Goal: Information Seeking & Learning: Find specific fact

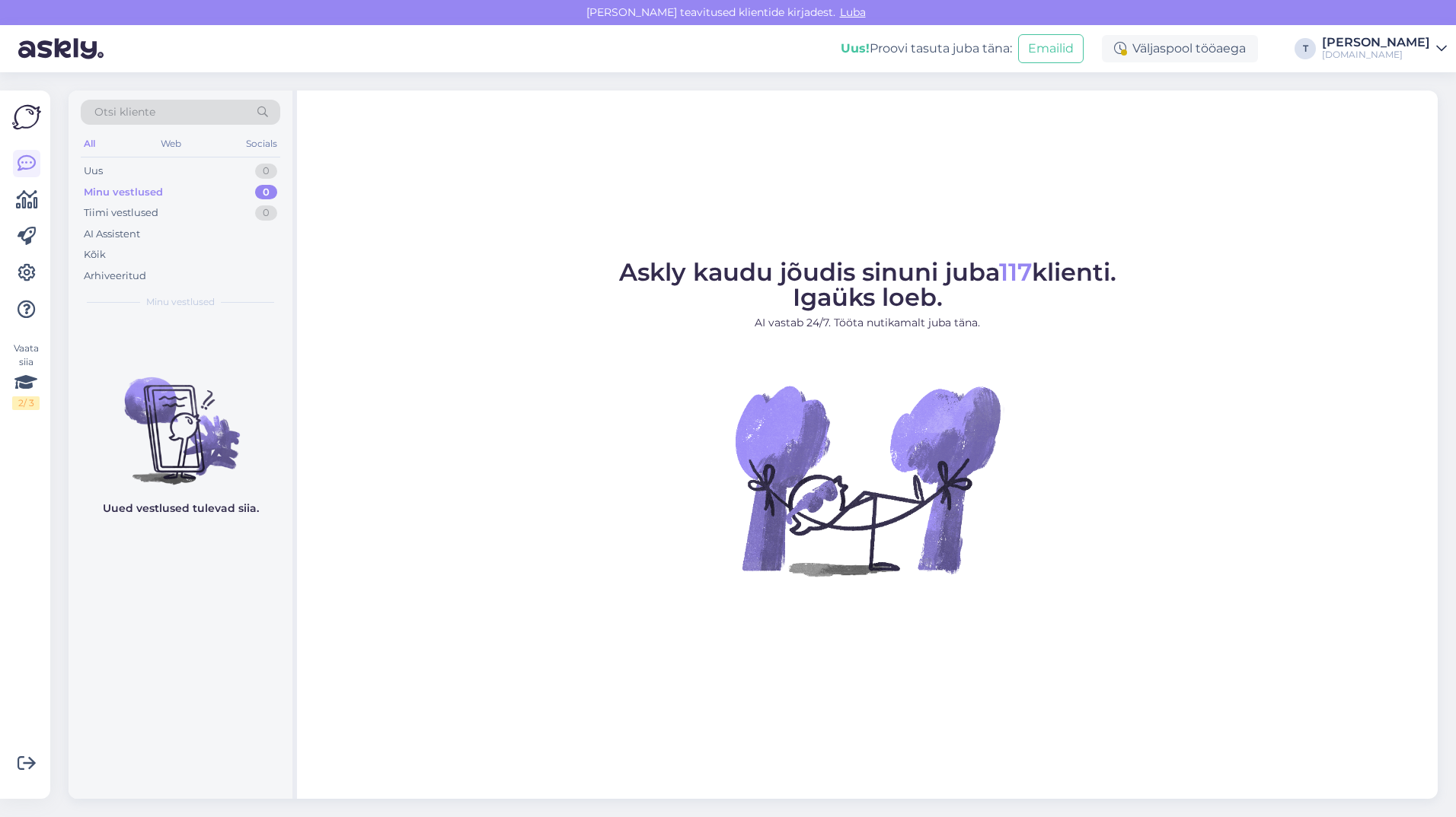
click at [180, 192] on div "Minu vestlused 0" at bounding box center [180, 193] width 199 height 21
click at [172, 174] on div "Uus 1" at bounding box center [180, 171] width 199 height 21
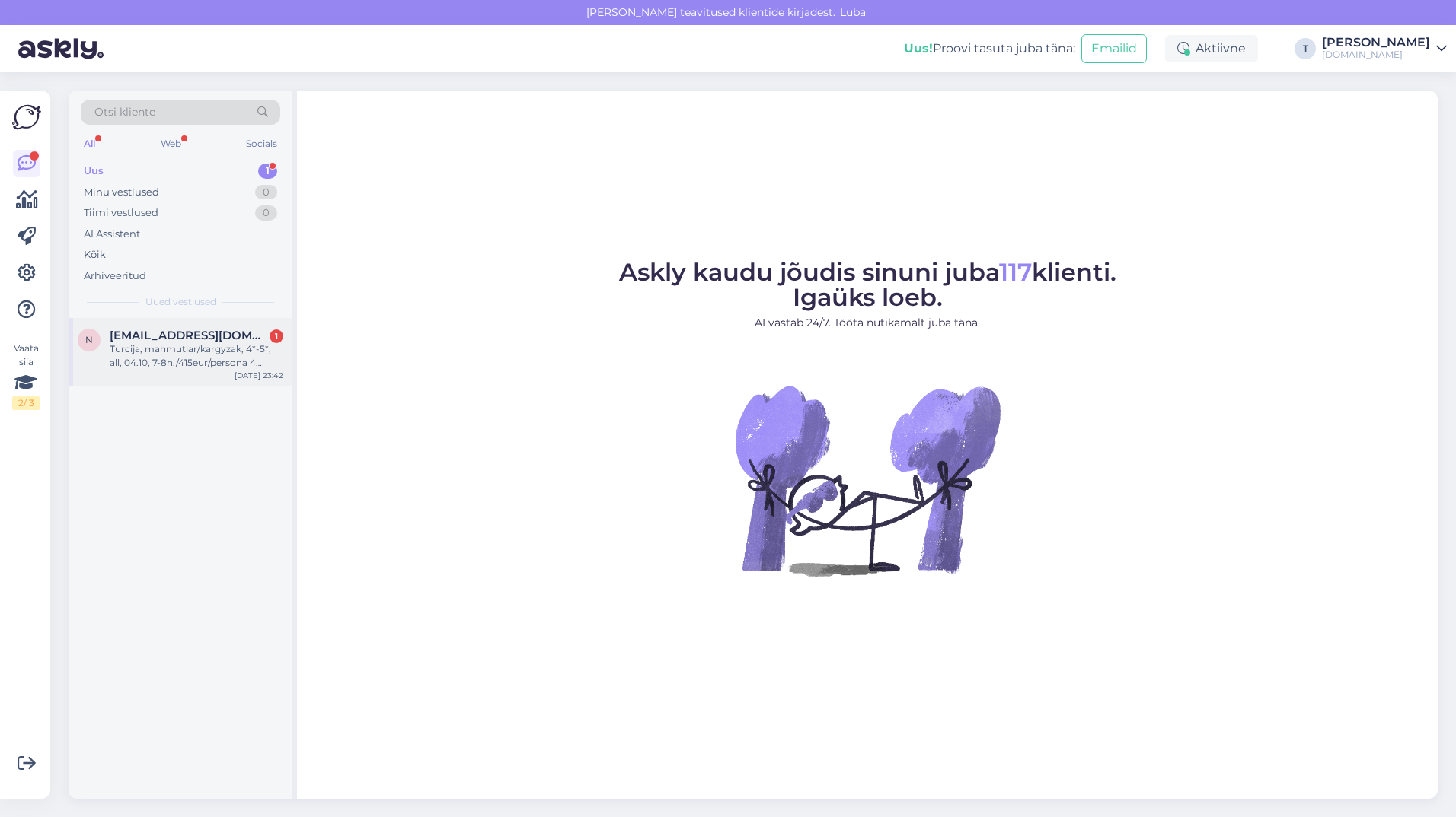
click at [185, 349] on div "Turcija, mahmutlar/kargyzak, 4*-5*, all, 04.10, 7-8n./415eur/persona 4 cilveki …" at bounding box center [196, 356] width 173 height 28
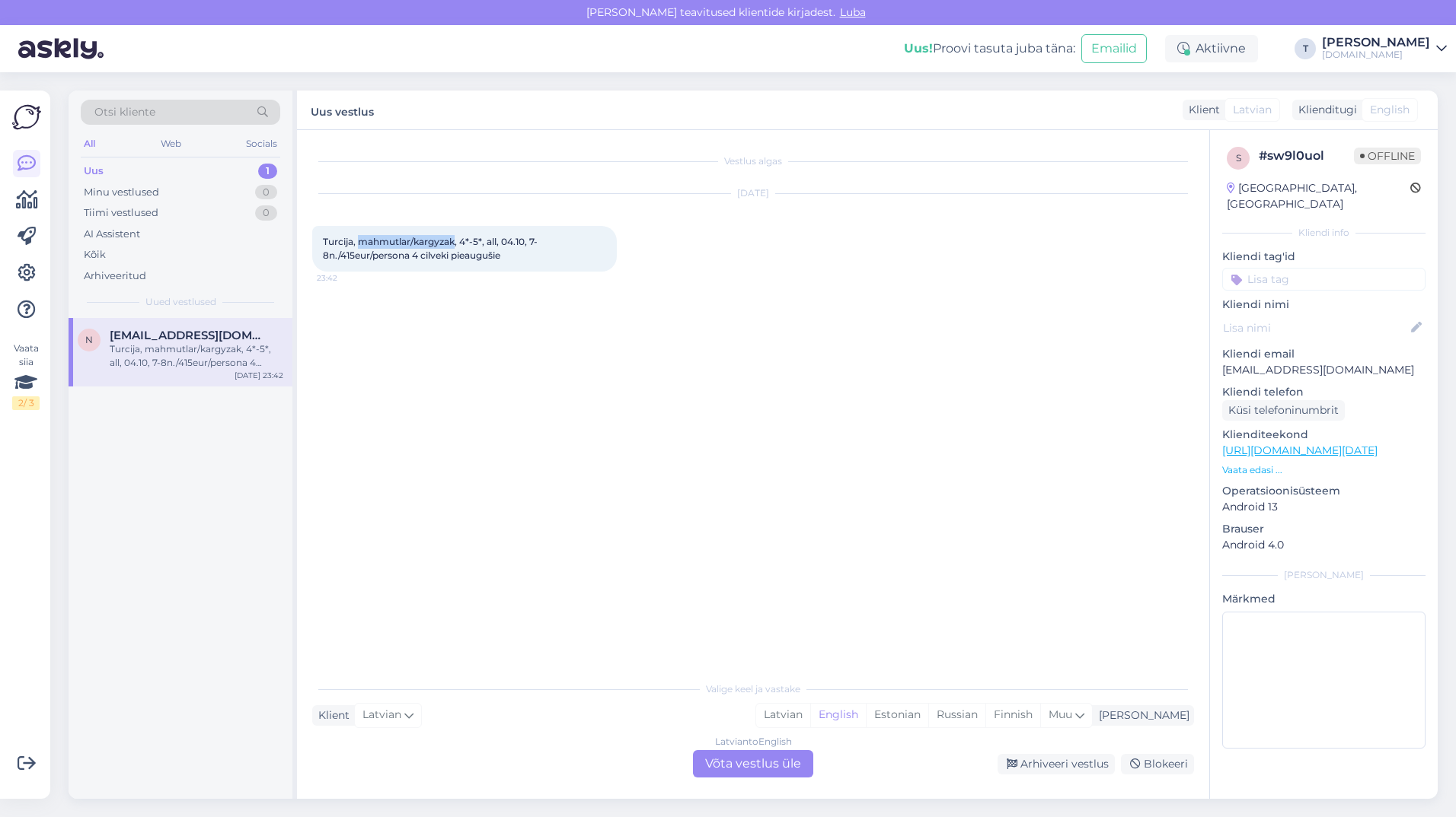
drag, startPoint x: 456, startPoint y: 239, endPoint x: 361, endPoint y: 241, distance: 95.0
click at [361, 241] on span "Turcija, mahmutlar/kargyzak, 4*-5*, all, 04.10, 7-8n./415eur/persona 4 cilveki …" at bounding box center [430, 248] width 214 height 25
drag, startPoint x: 361, startPoint y: 241, endPoint x: 371, endPoint y: 238, distance: 10.4
copy span "mahmutlar/kargyzak"
click at [1256, 464] on p "Vaata edasi ..." at bounding box center [1323, 470] width 203 height 14
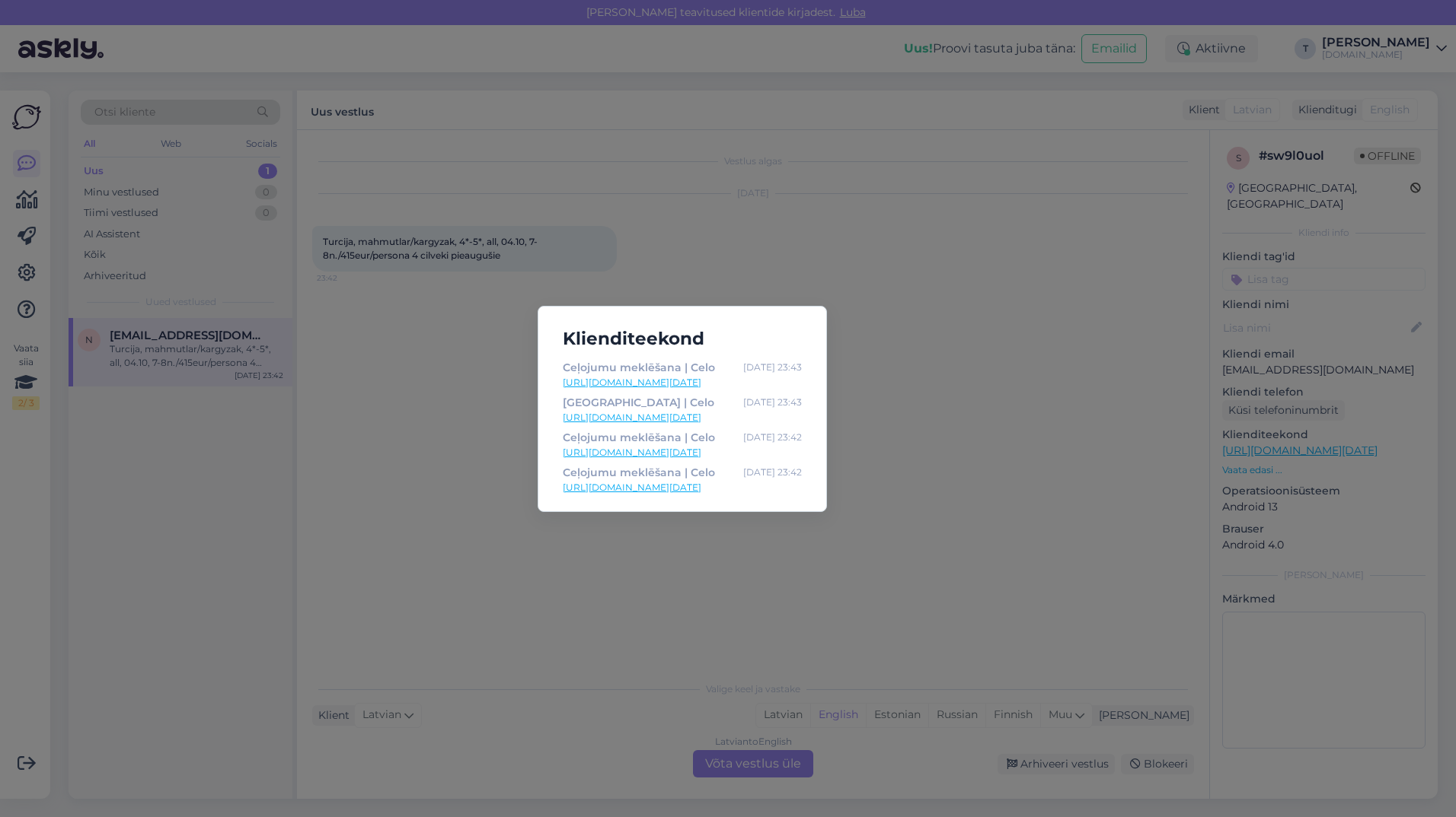
click at [971, 254] on div "Klienditeekond Ceļojumu meklēšana | Celo [DATE] 23:43 [URL][DOMAIN_NAME][DATE] …" at bounding box center [728, 408] width 1456 height 817
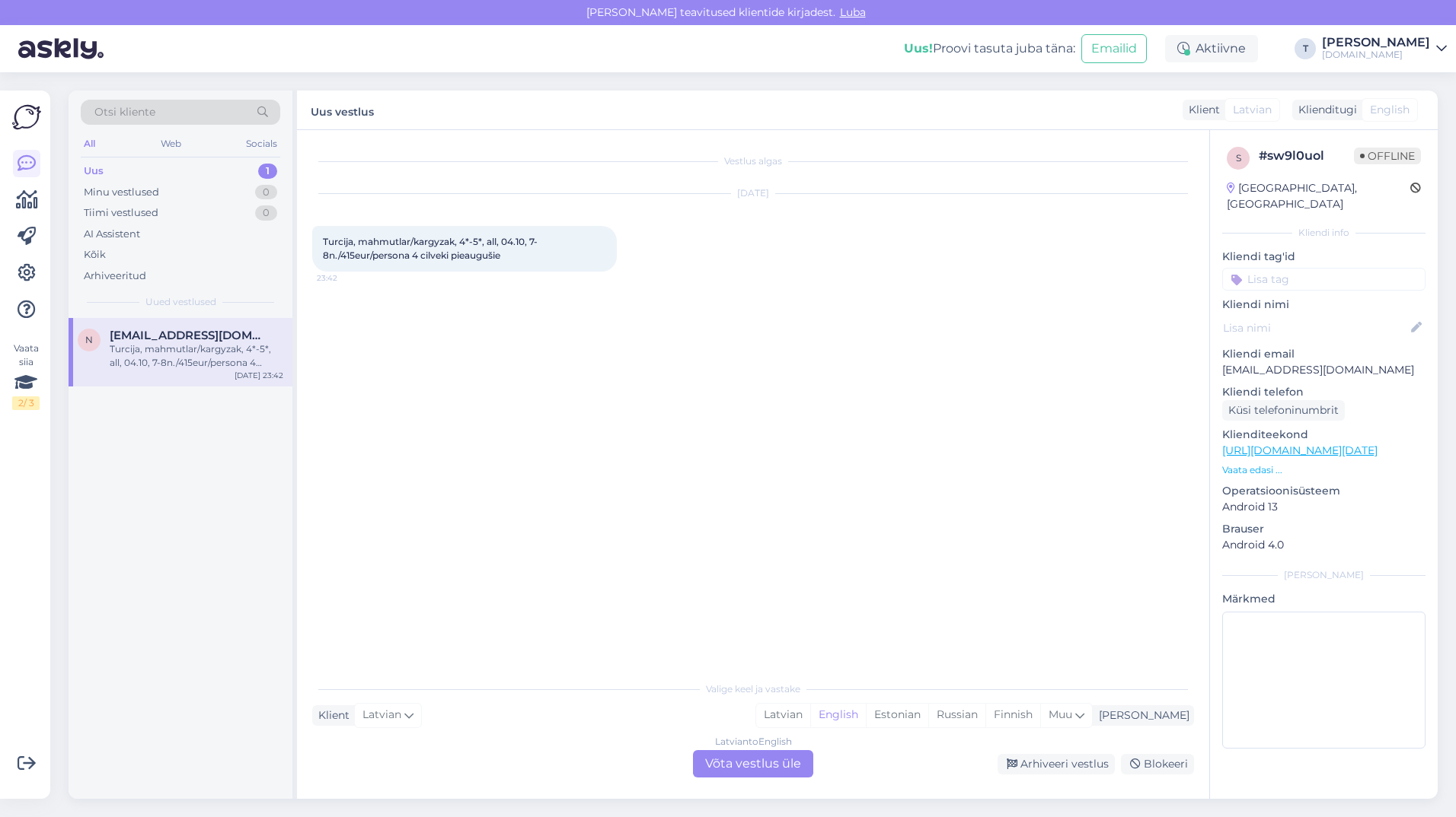
click at [427, 349] on div "Vestlus algas [DATE] [GEOGRAPHIC_DATA], mahmutlar/kargyzak, 4*-5*, all, 04.10, …" at bounding box center [760, 403] width 895 height 514
click at [1280, 362] on p "[EMAIL_ADDRESS][DOMAIN_NAME]" at bounding box center [1323, 370] width 203 height 16
copy p "[EMAIL_ADDRESS][DOMAIN_NAME]"
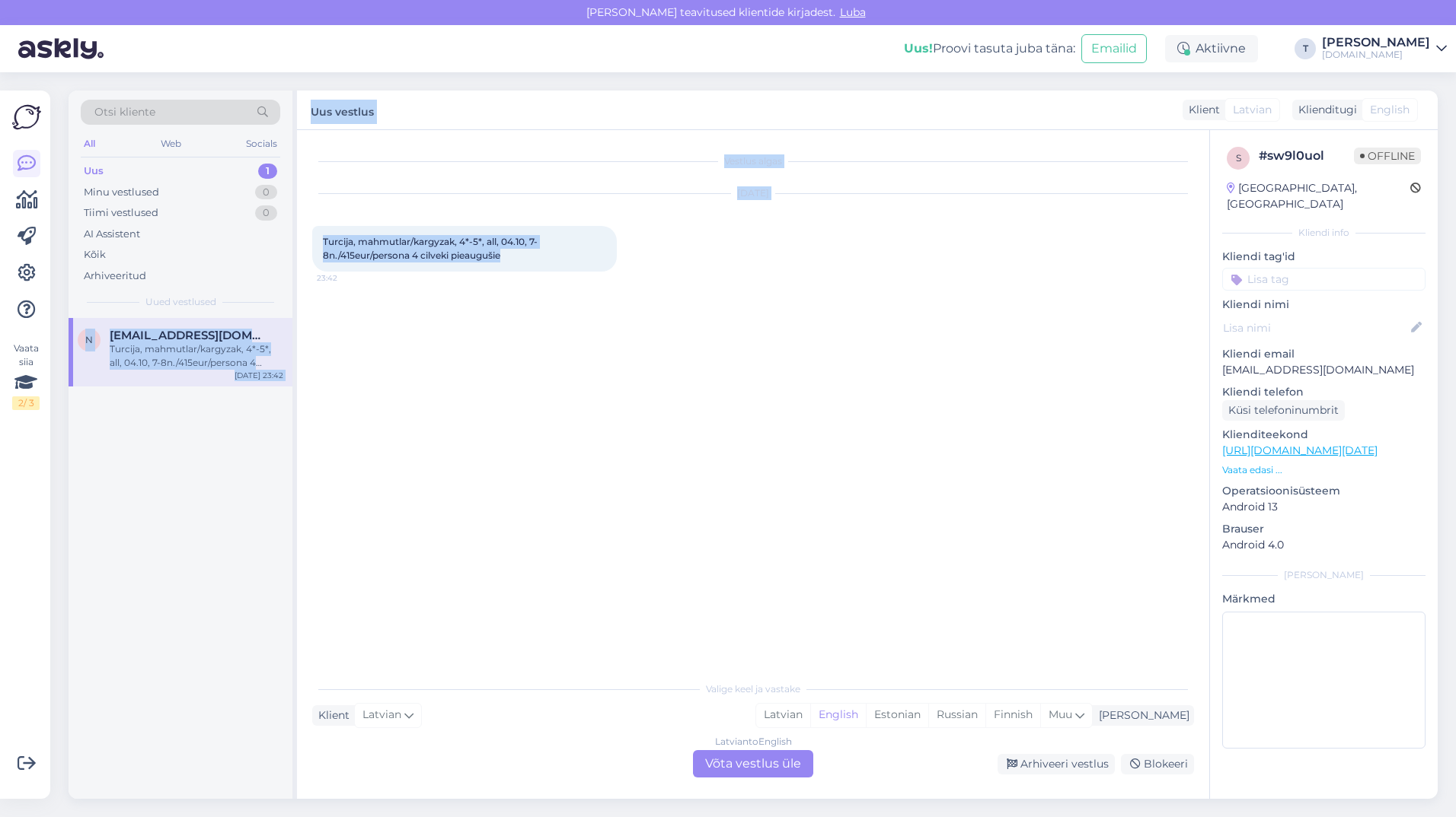
drag, startPoint x: 542, startPoint y: 252, endPoint x: 294, endPoint y: 231, distance: 248.9
click at [294, 231] on div "Otsi kliente All Web Socials Uus 1 Minu vestlused 0 Tiimi vestlused 0 AI Assist…" at bounding box center [753, 445] width 1369 height 709
drag, startPoint x: 294, startPoint y: 231, endPoint x: 401, endPoint y: 249, distance: 108.5
click at [401, 249] on div "Turcija, mahmutlar/kargyzak, 4*-5*, all, 04.10, 7-8n./415eur/persona 4 cilveki …" at bounding box center [465, 248] width 304 height 45
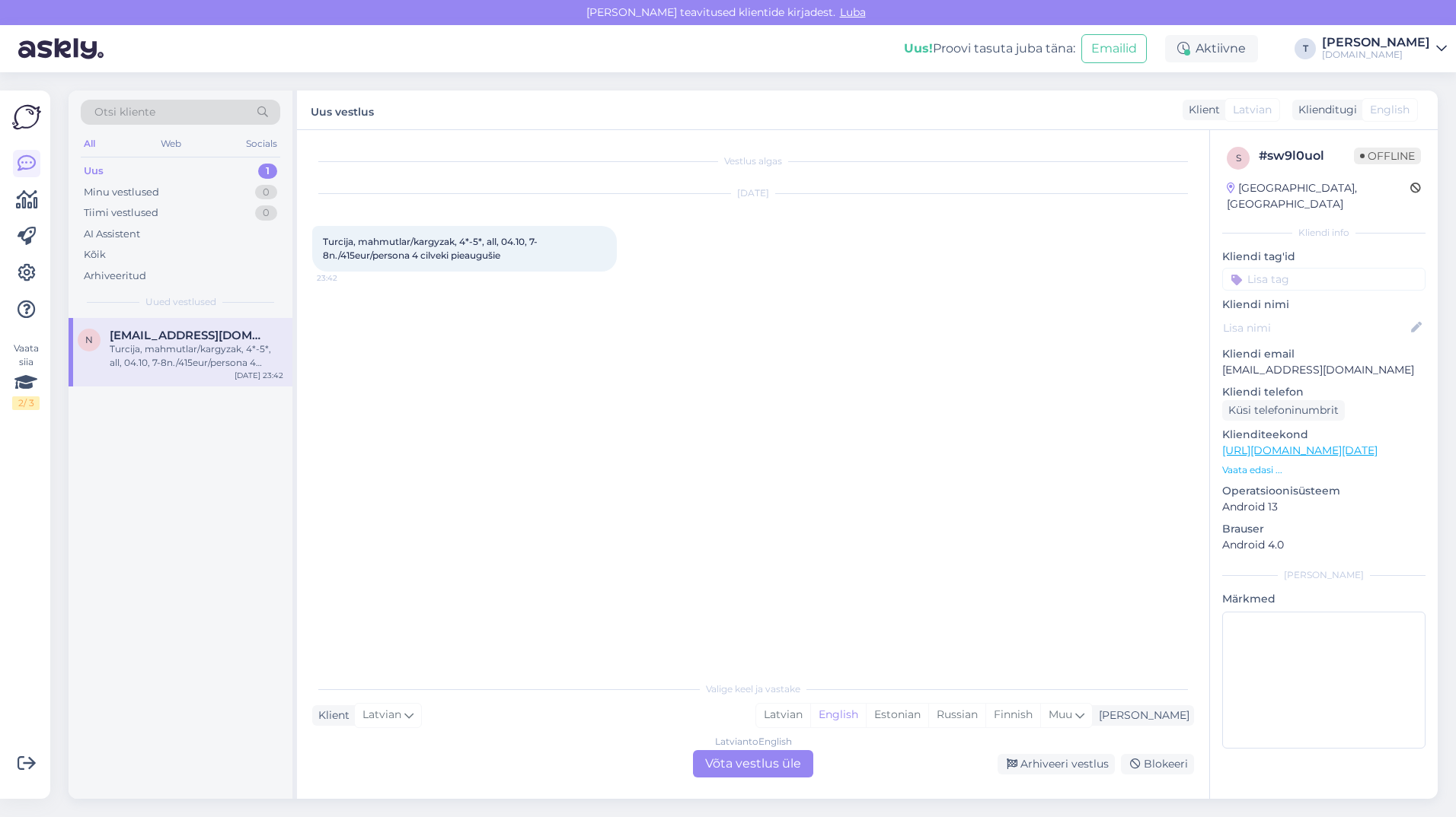
click at [409, 247] on span "Turcija, mahmutlar/kargyzak, 4*-5*, all, 04.10, 7-8n./415eur/persona 4 cilveki …" at bounding box center [430, 248] width 214 height 25
copy div "Turcija, mahmutlar/kargyzak, 4*-5*, all, 04.10, 7-8n./415eur/persona 4 cilveki …"
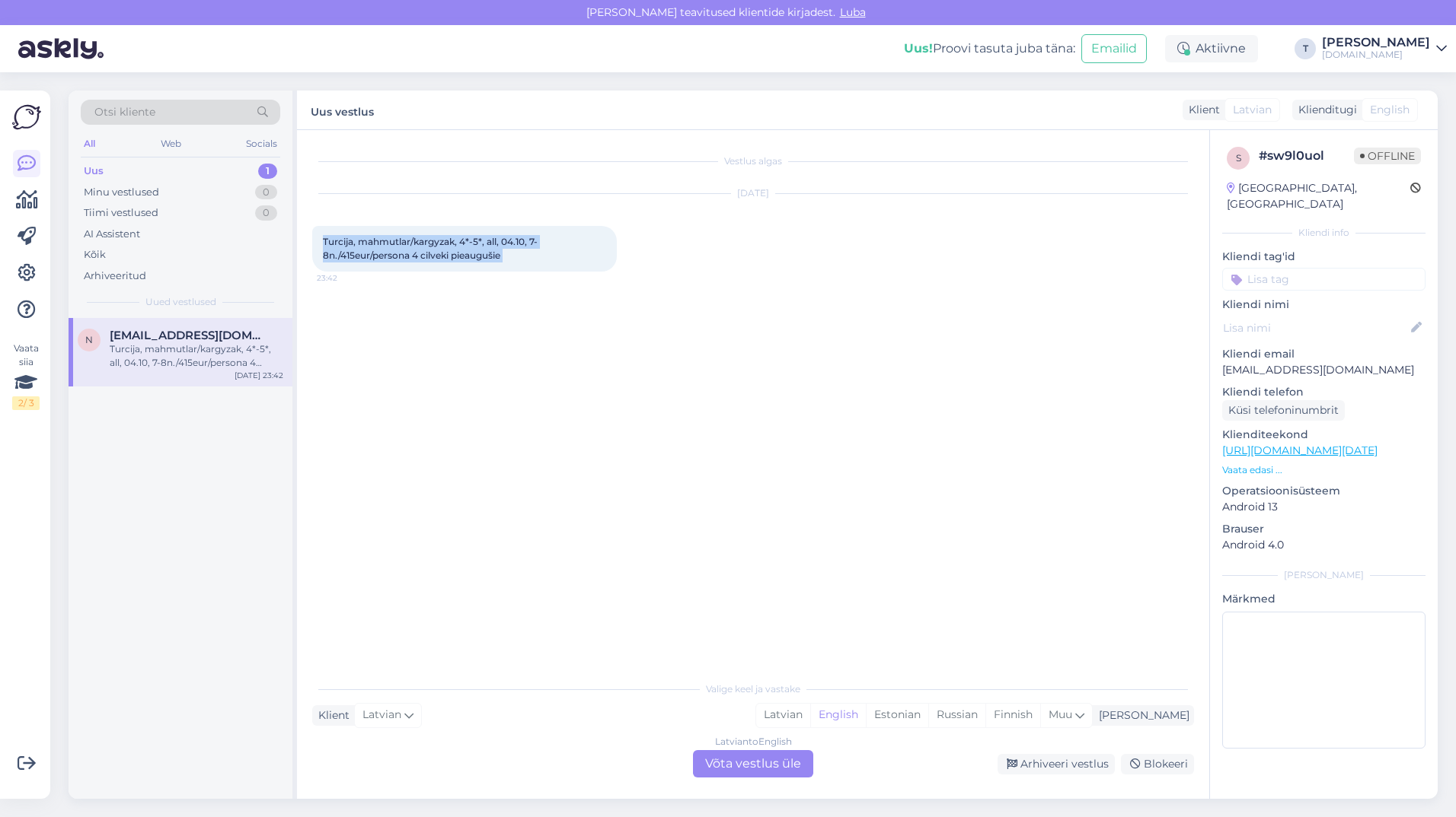
click at [434, 463] on div "Vestlus algas [DATE] [GEOGRAPHIC_DATA], mahmutlar/kargyzak, 4*-5*, all, 04.10, …" at bounding box center [760, 403] width 895 height 514
drag, startPoint x: 414, startPoint y: 241, endPoint x: 441, endPoint y: 244, distance: 27.2
click at [441, 244] on span "Turcija, mahmutlar/kargyzak, 4*-5*, all, 04.10, 7-8n./415eur/persona 4 cilveki …" at bounding box center [430, 248] width 214 height 25
copy span "kargy"
